Goal: Find specific page/section: Find specific page/section

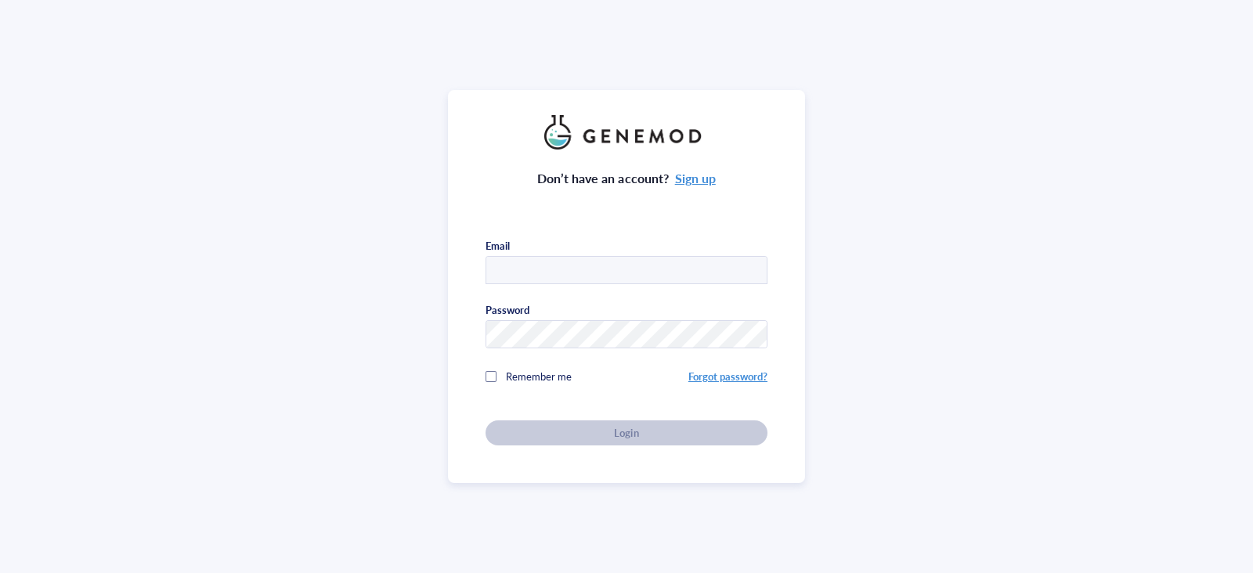
type input "aconte3@jhmi.edu"
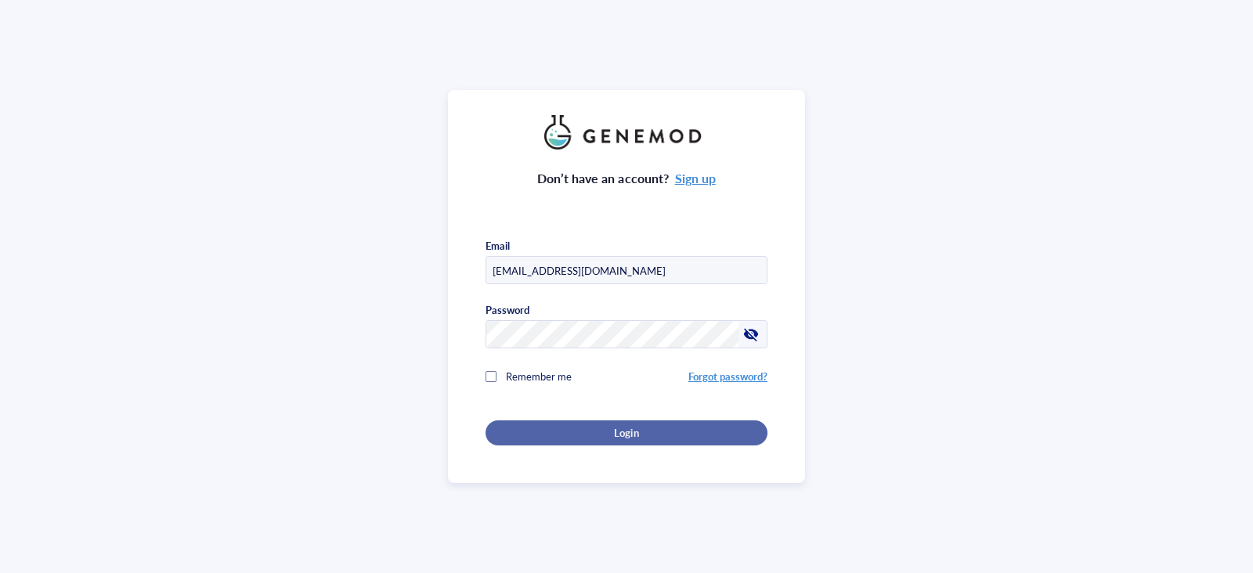
click at [601, 426] on div "Login" at bounding box center [626, 433] width 232 height 14
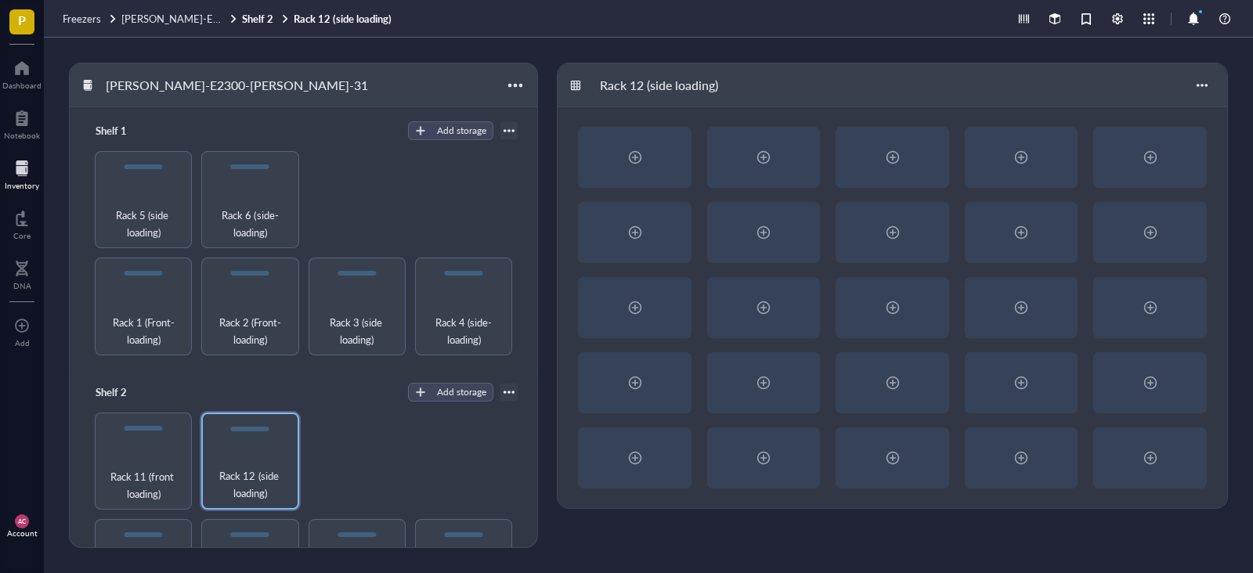
click at [13, 171] on div at bounding box center [22, 168] width 34 height 25
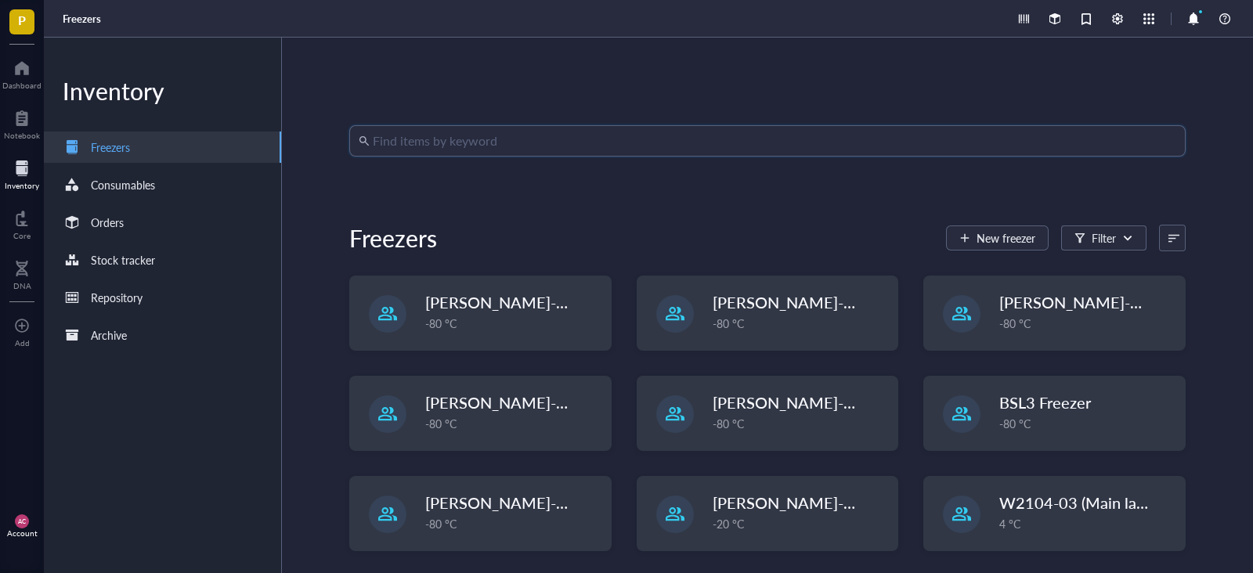
click at [492, 142] on input "search" at bounding box center [774, 141] width 803 height 30
paste input "A/[GEOGRAPHIC_DATA]/R0145/2017"
type input "A/[GEOGRAPHIC_DATA]/R0145/2017"
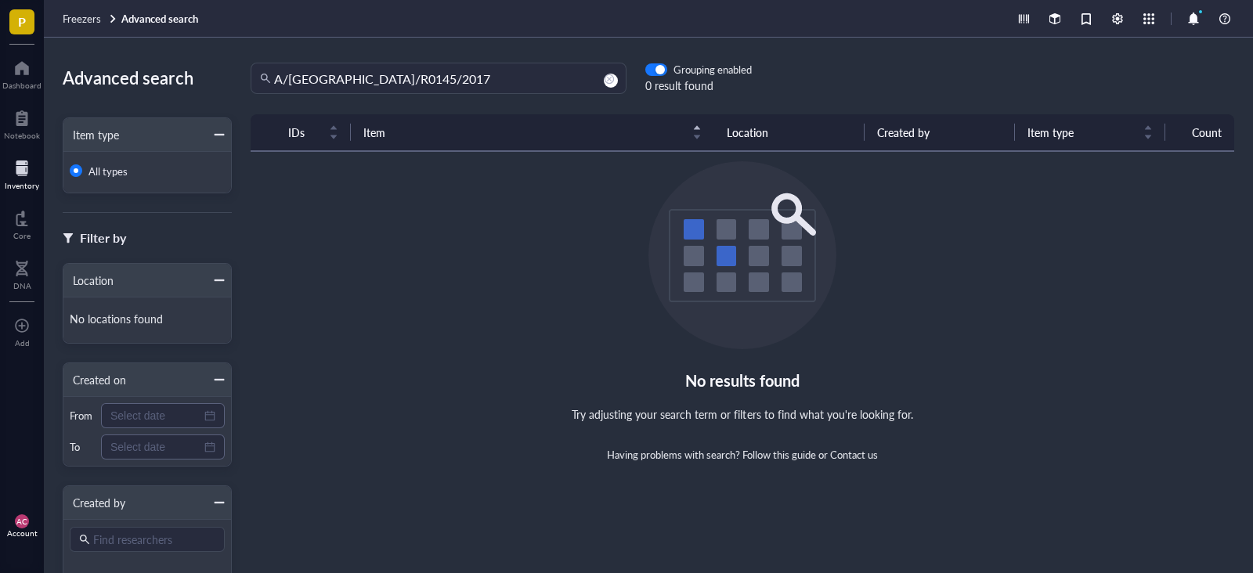
click at [16, 164] on div at bounding box center [22, 168] width 34 height 25
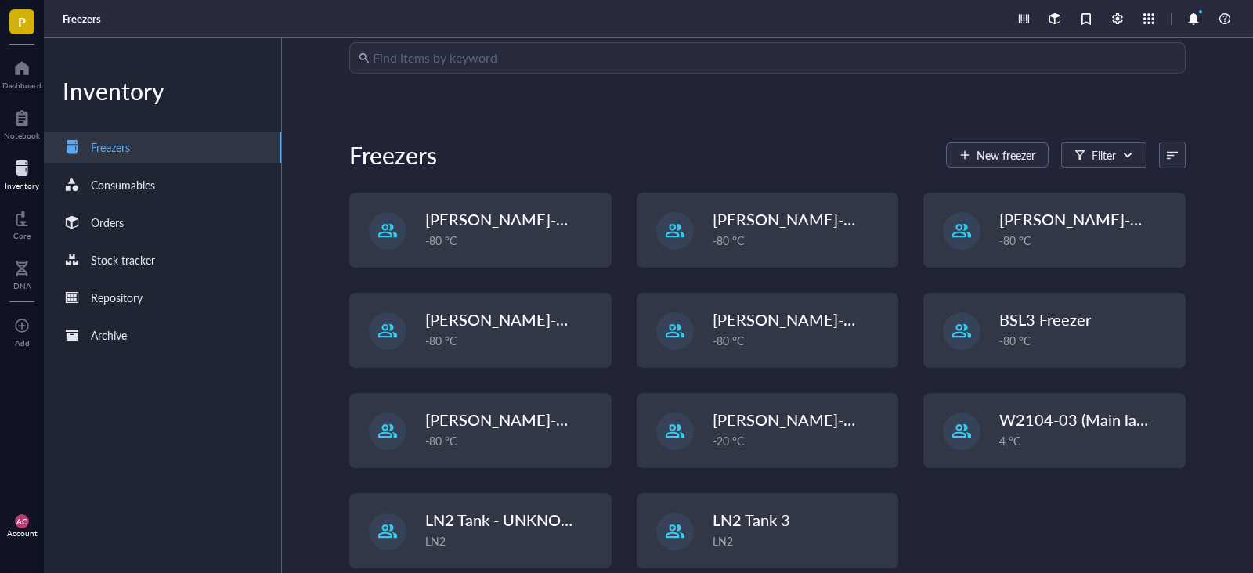
scroll to position [103, 0]
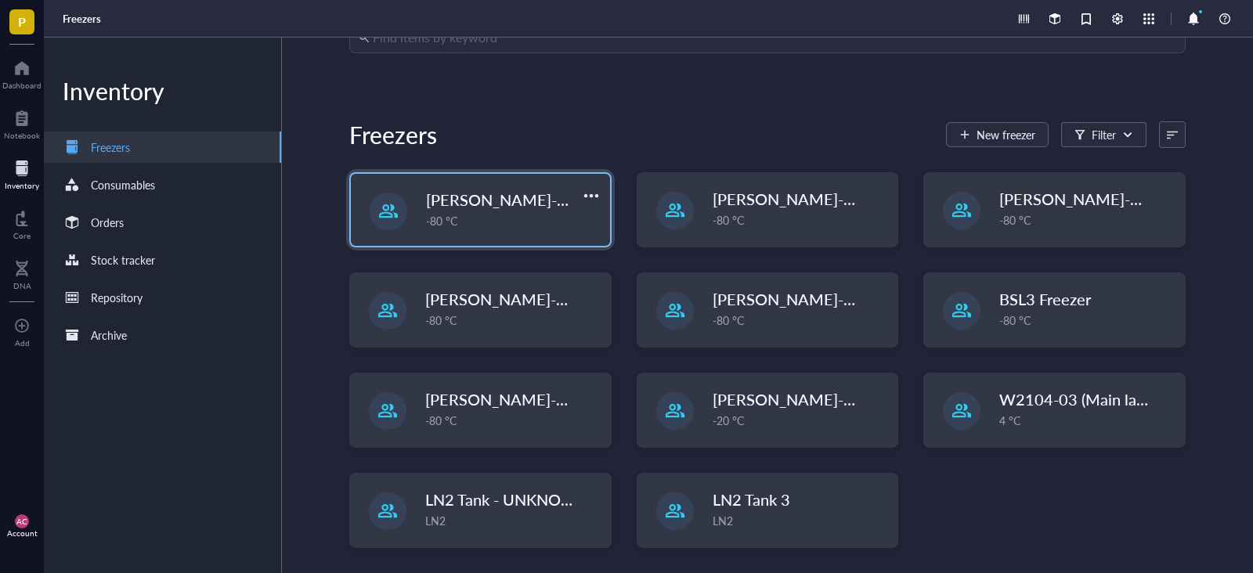
click at [513, 200] on span "[PERSON_NAME]-W2105-13 (Freezer 4)" at bounding box center [569, 200] width 286 height 22
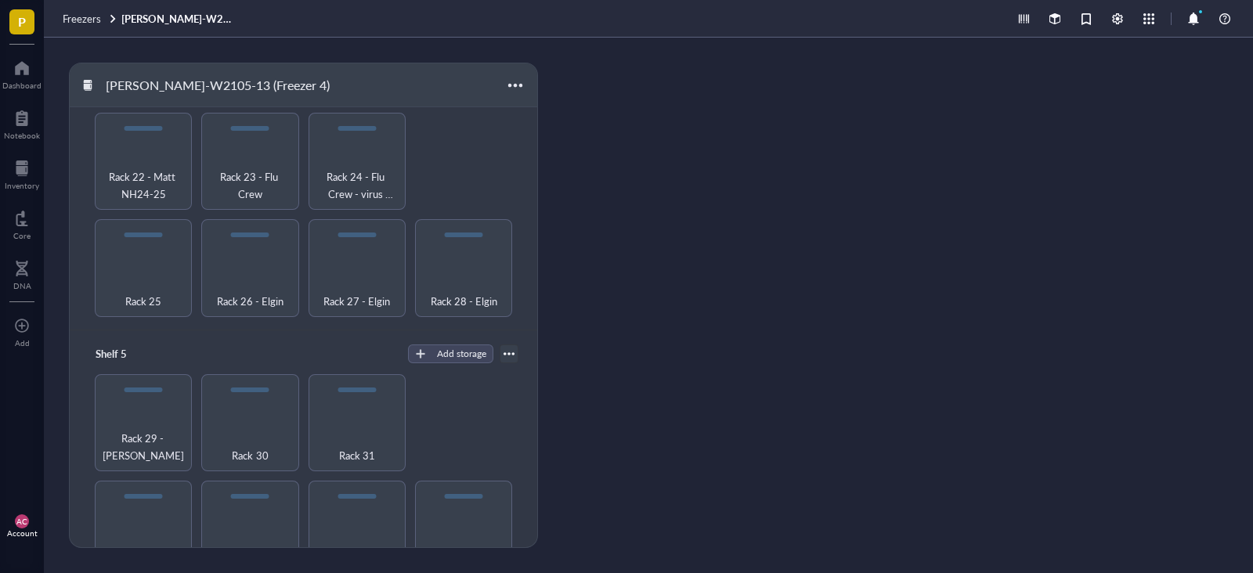
scroll to position [837, 0]
